Goal: Transaction & Acquisition: Purchase product/service

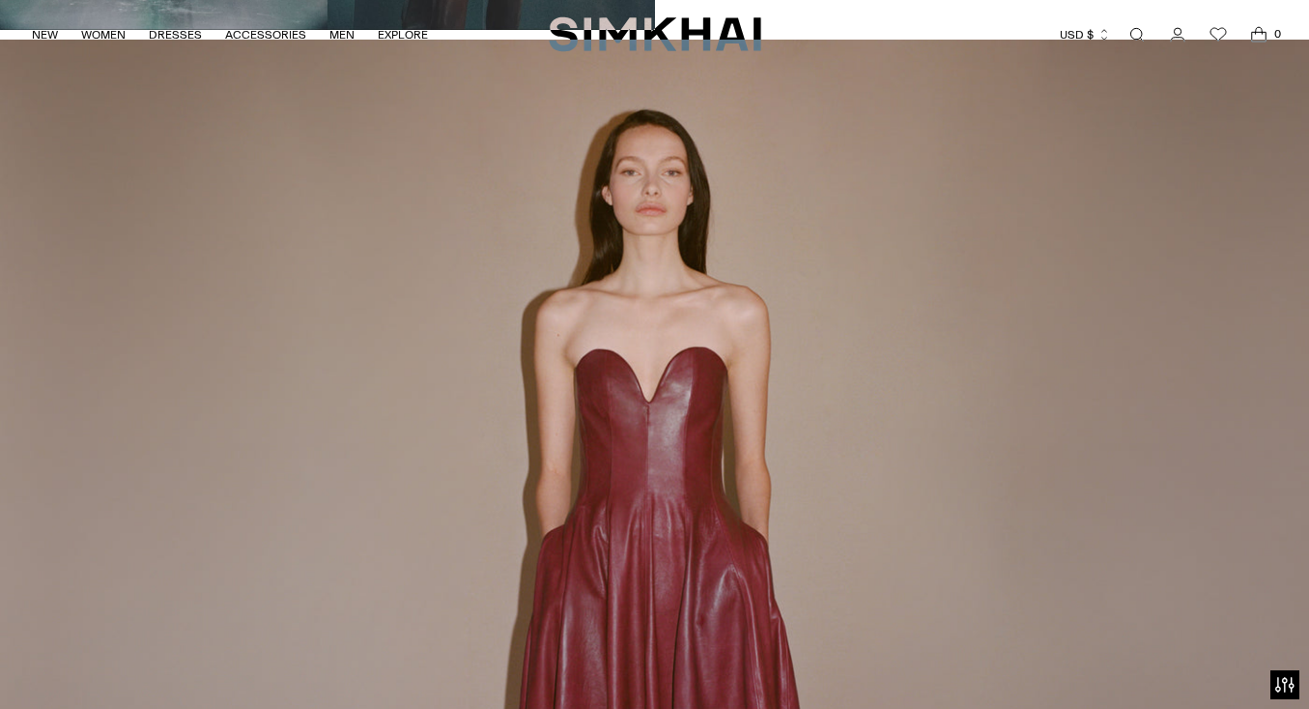
scroll to position [2189, 0]
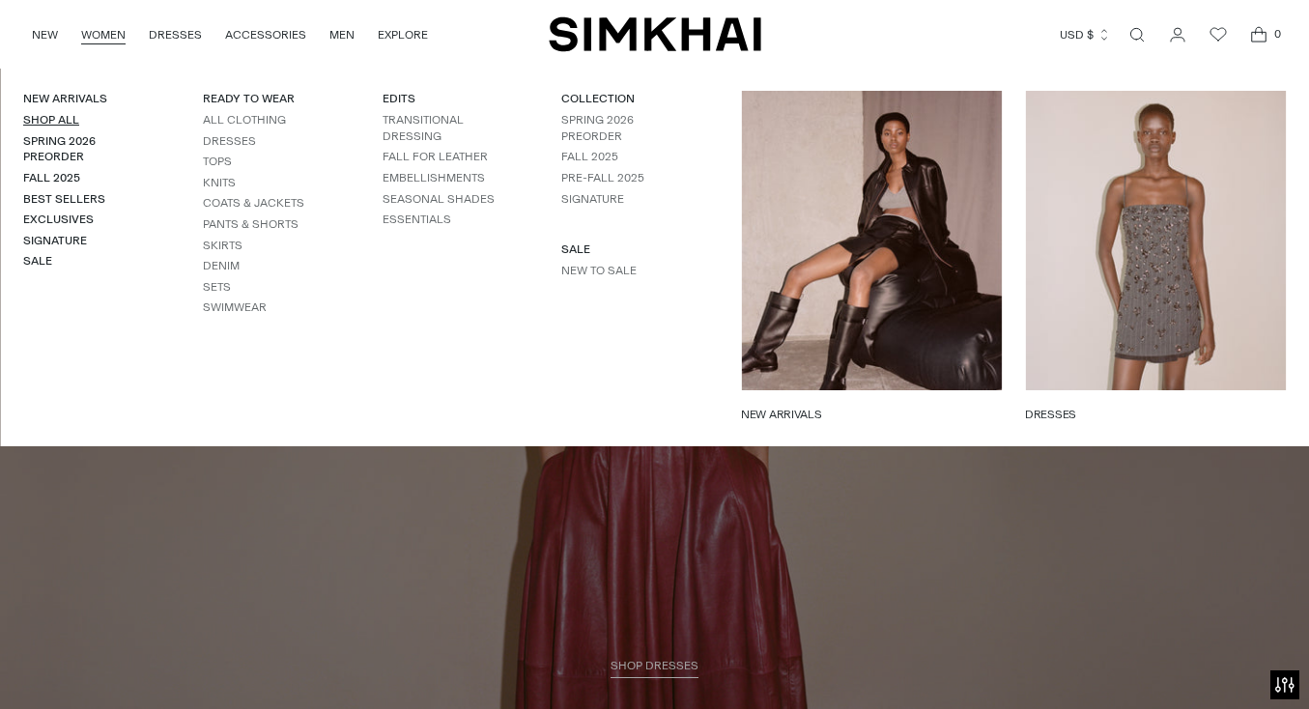
click at [53, 119] on link "Shop All" at bounding box center [51, 120] width 56 height 14
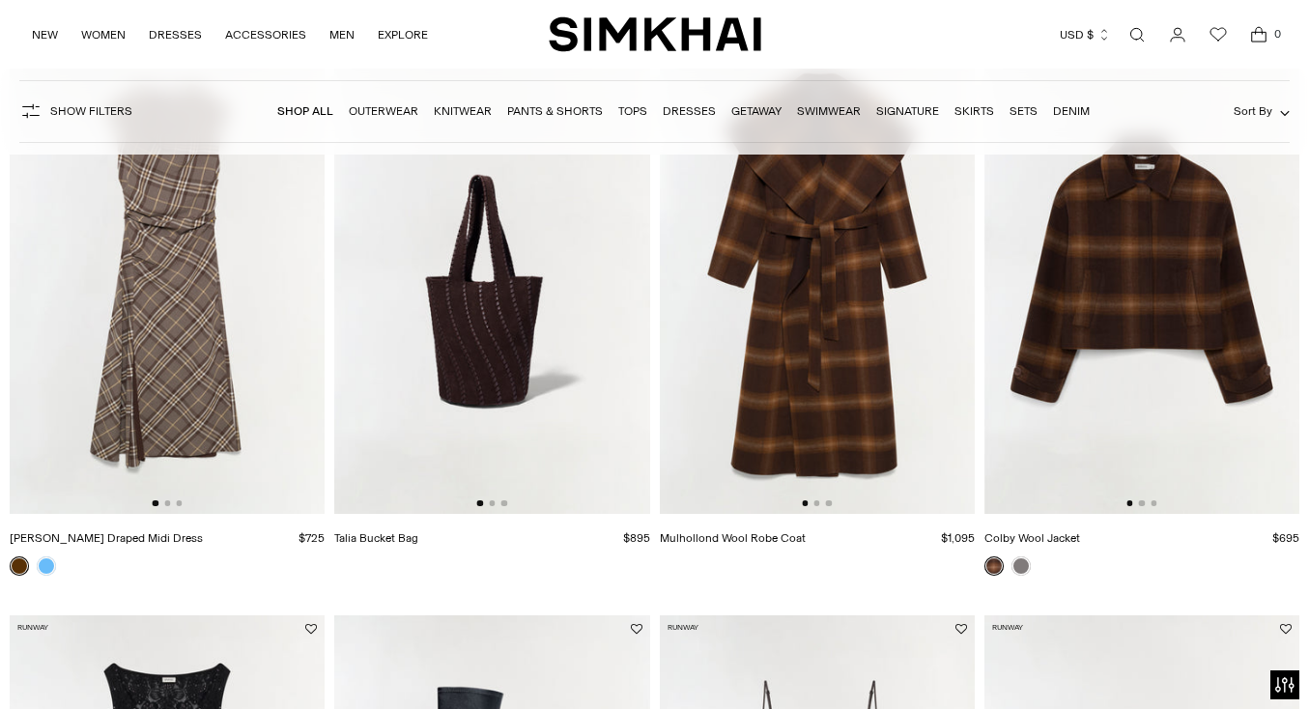
scroll to position [241, 0]
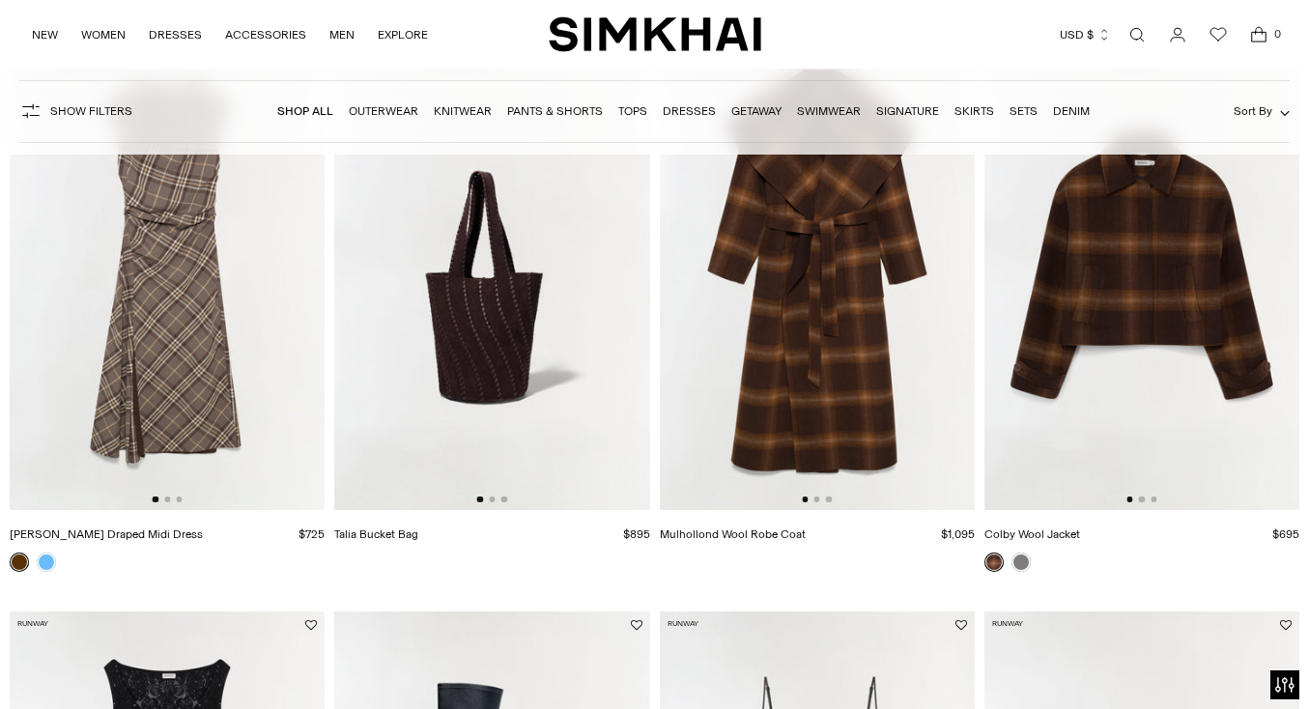
click at [36, 570] on div at bounding box center [33, 562] width 54 height 27
click at [43, 569] on link at bounding box center [46, 562] width 19 height 19
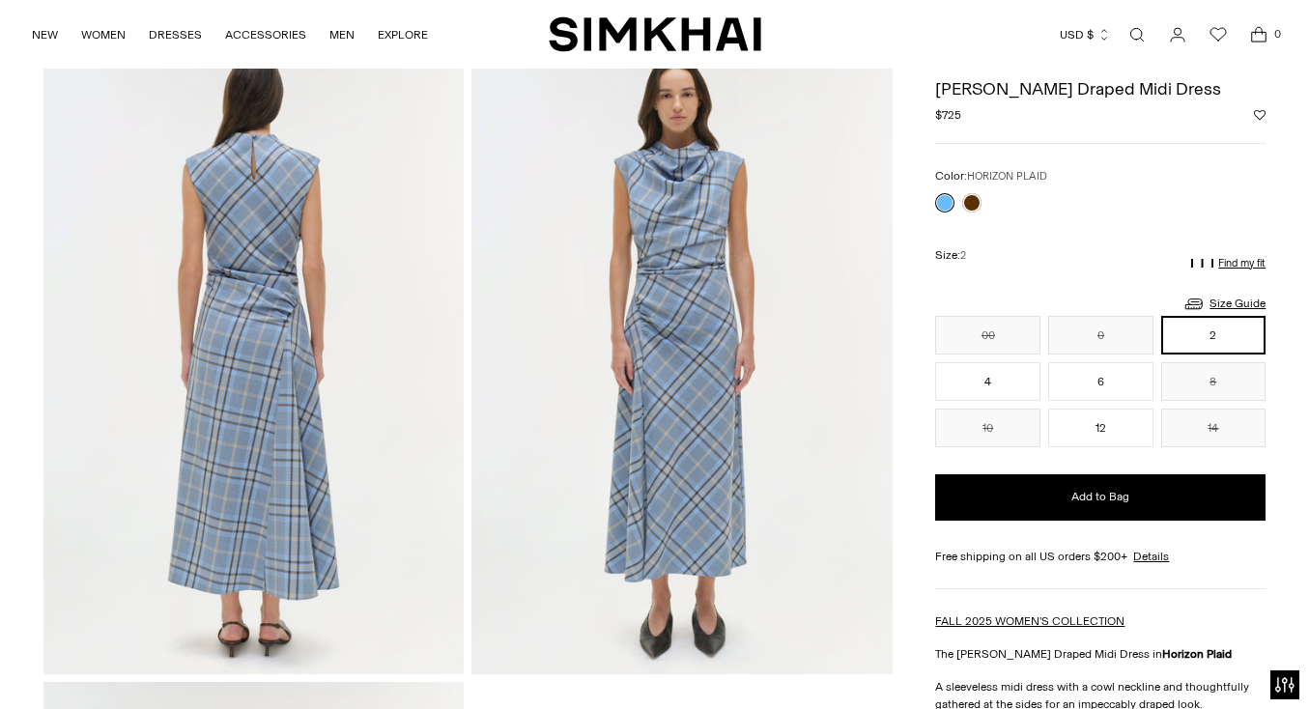
scroll to position [1371, 0]
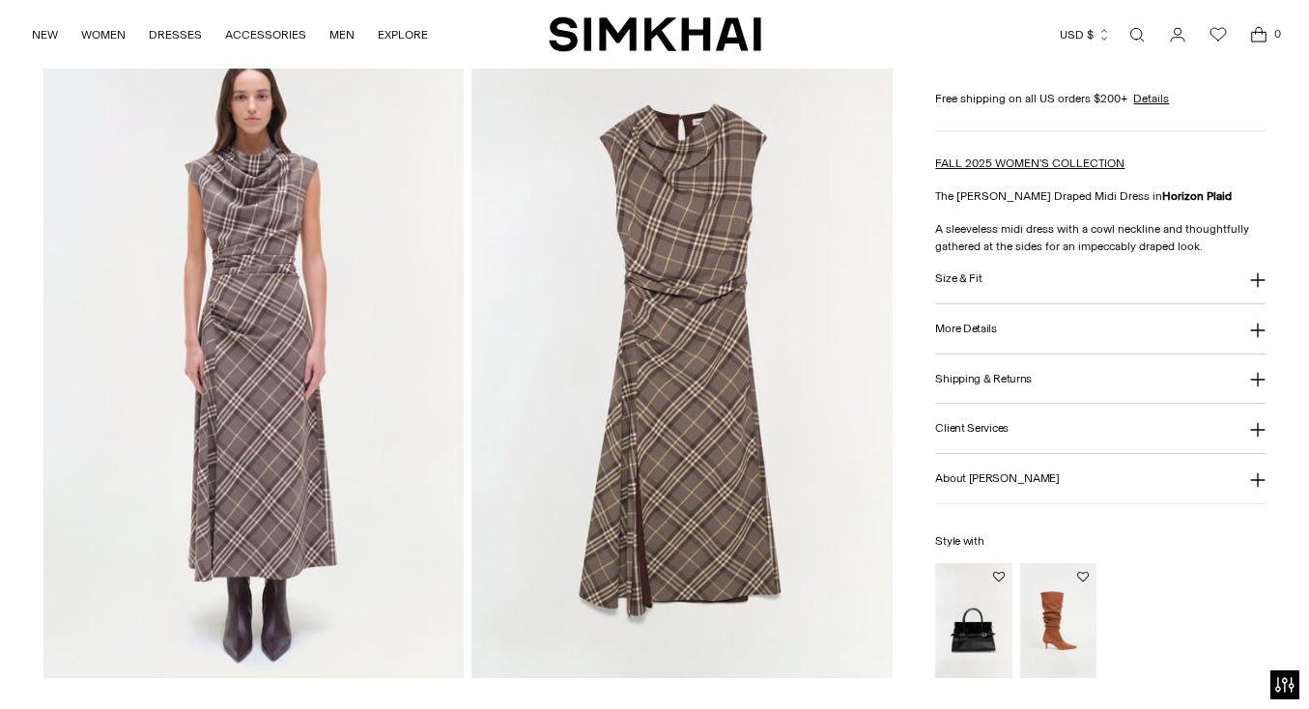
click at [974, 199] on div "**********" at bounding box center [1100, 144] width 330 height 1067
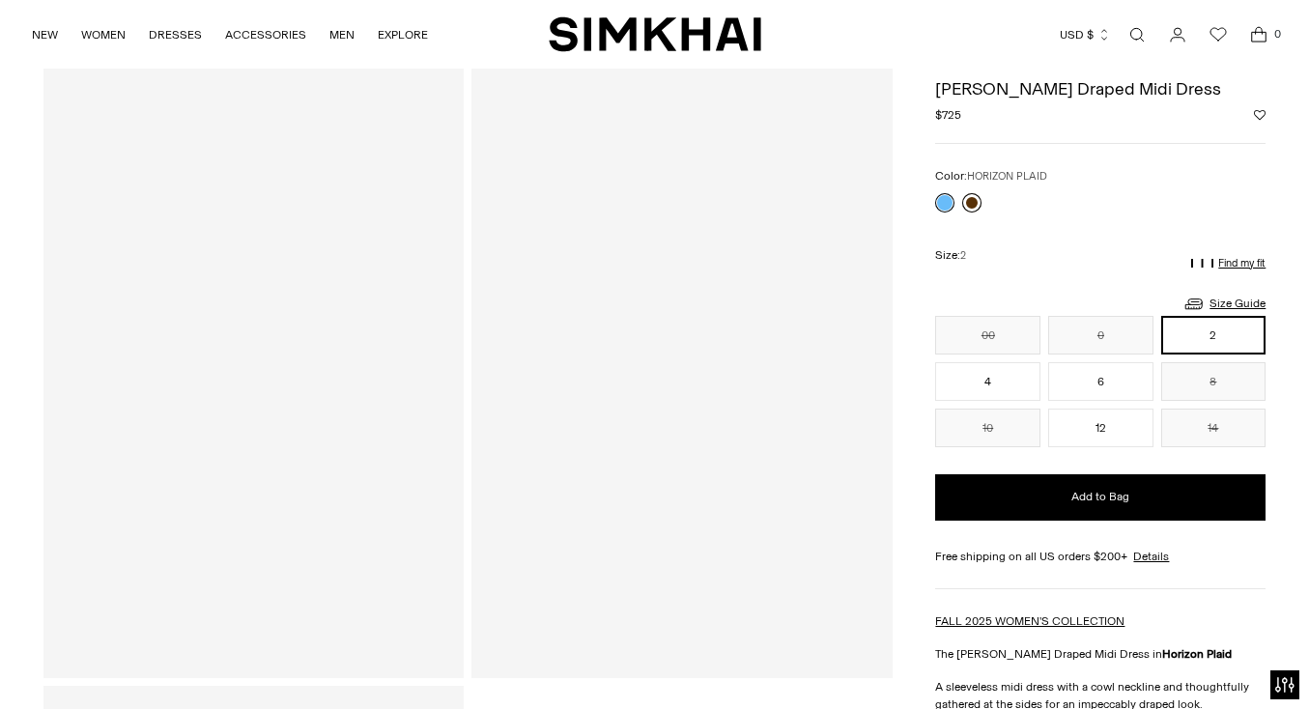
click at [971, 645] on p "The Burke Draped Midi Dress in Horizon Plaid" at bounding box center [1100, 653] width 330 height 17
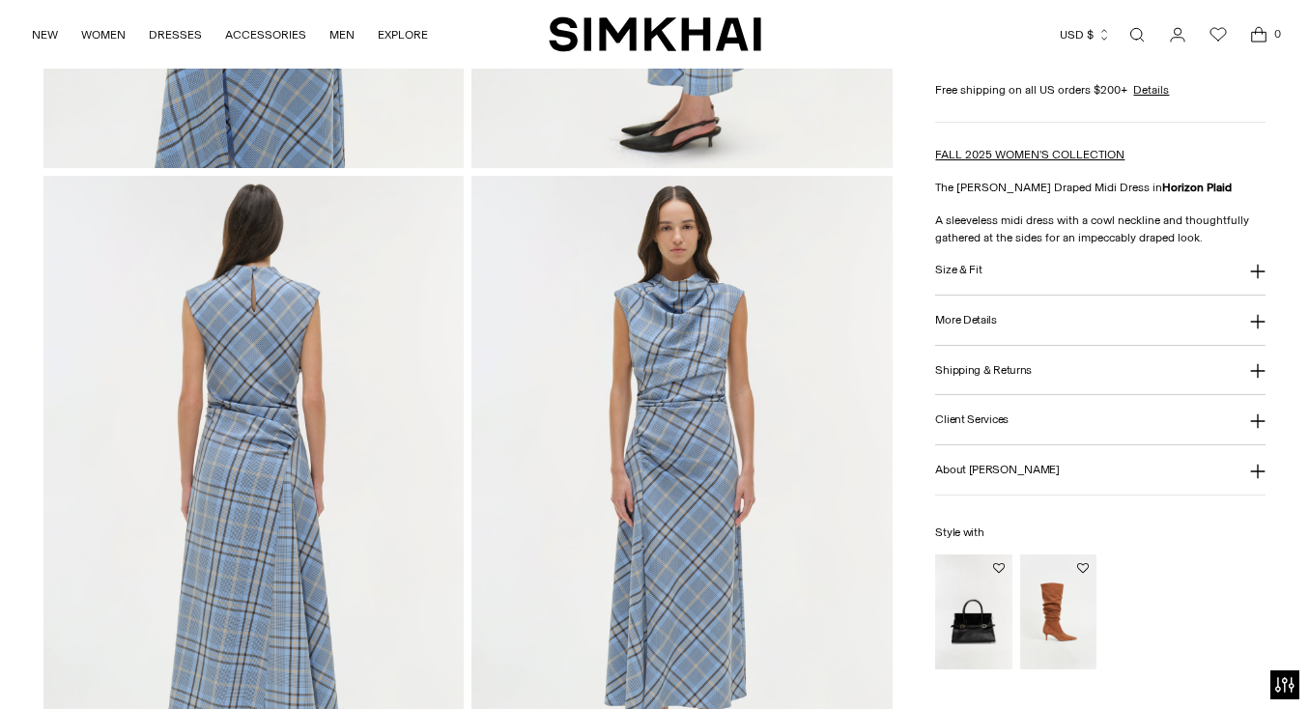
scroll to position [1446, 0]
